Goal: Task Accomplishment & Management: Manage account settings

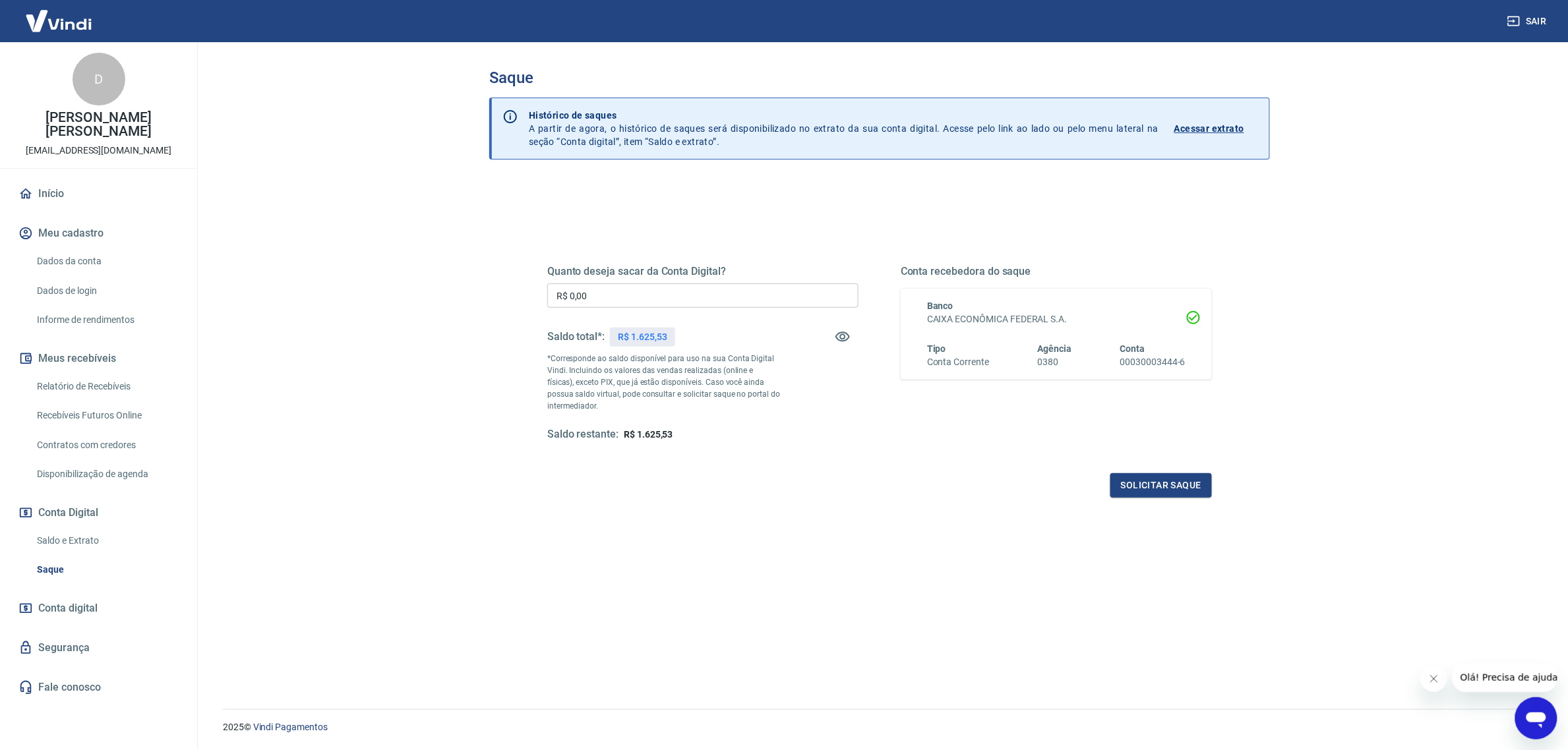
click at [83, 373] on link "Relatório de Recebíveis" at bounding box center [106, 386] width 149 height 27
